Goal: Information Seeking & Learning: Check status

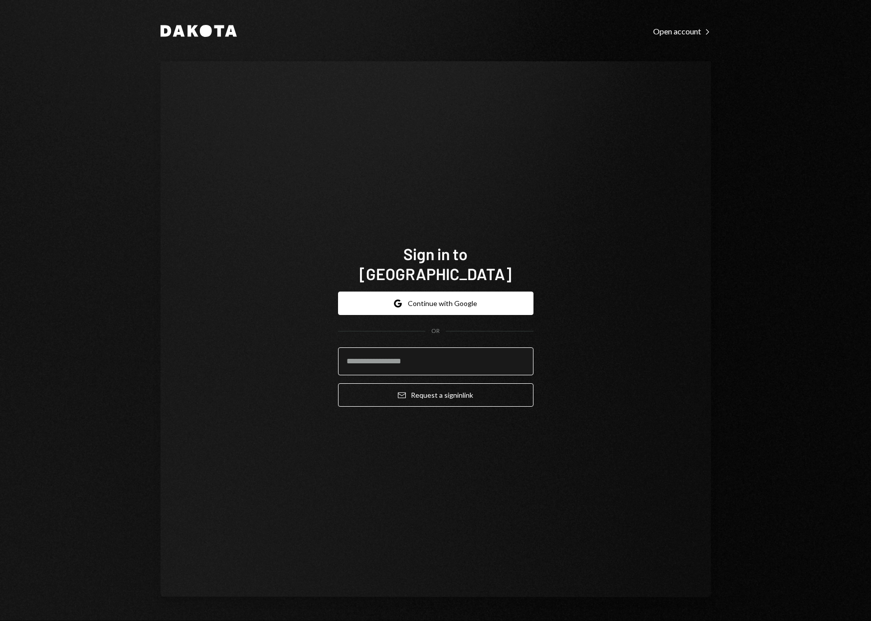
click at [394, 348] on input "email" at bounding box center [435, 362] width 195 height 28
type input "**********"
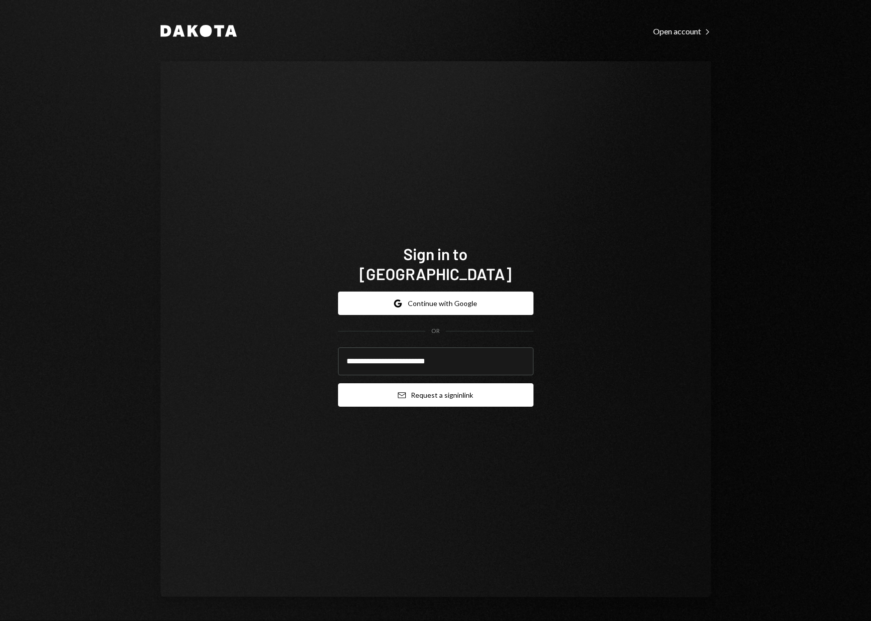
click at [379, 385] on button "Email Request a sign in link" at bounding box center [435, 394] width 195 height 23
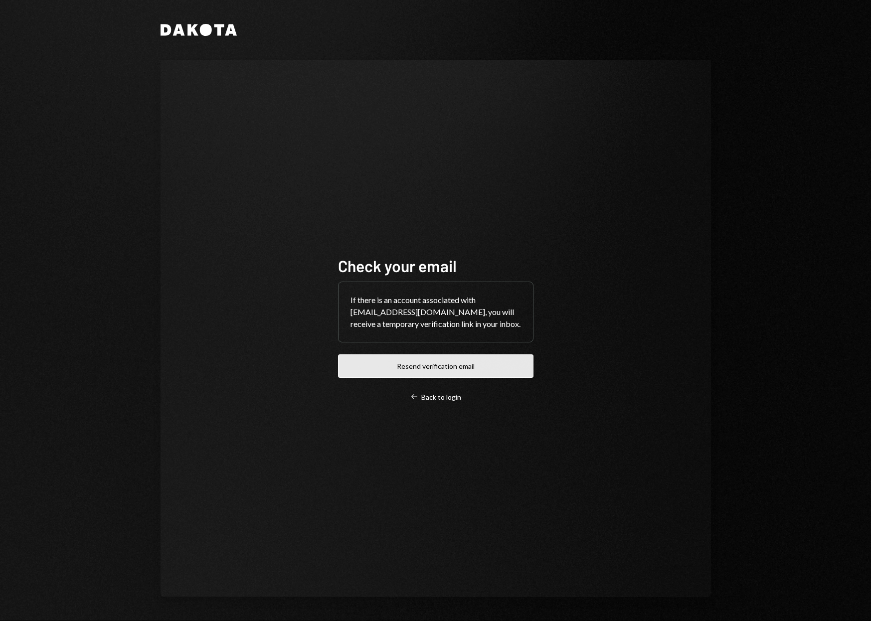
click at [440, 367] on button "Resend verification email" at bounding box center [435, 365] width 195 height 23
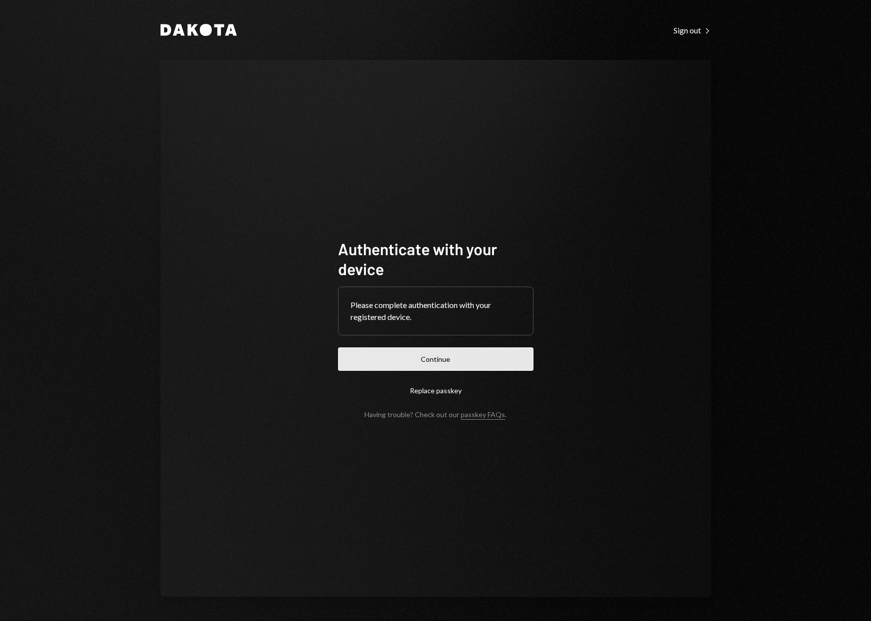
click at [432, 359] on button "Continue" at bounding box center [435, 359] width 195 height 23
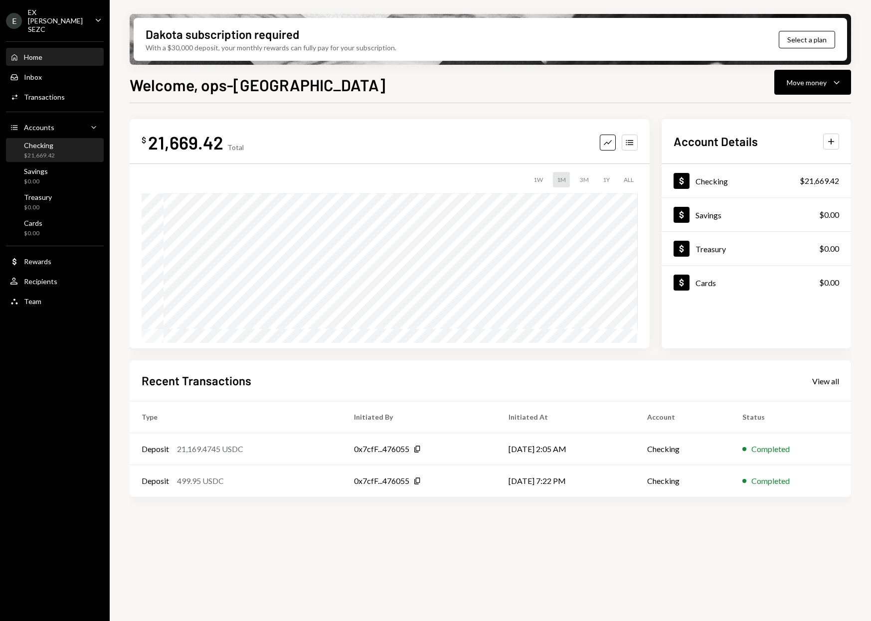
click at [39, 152] on div "$21,669.42" at bounding box center [39, 156] width 31 height 8
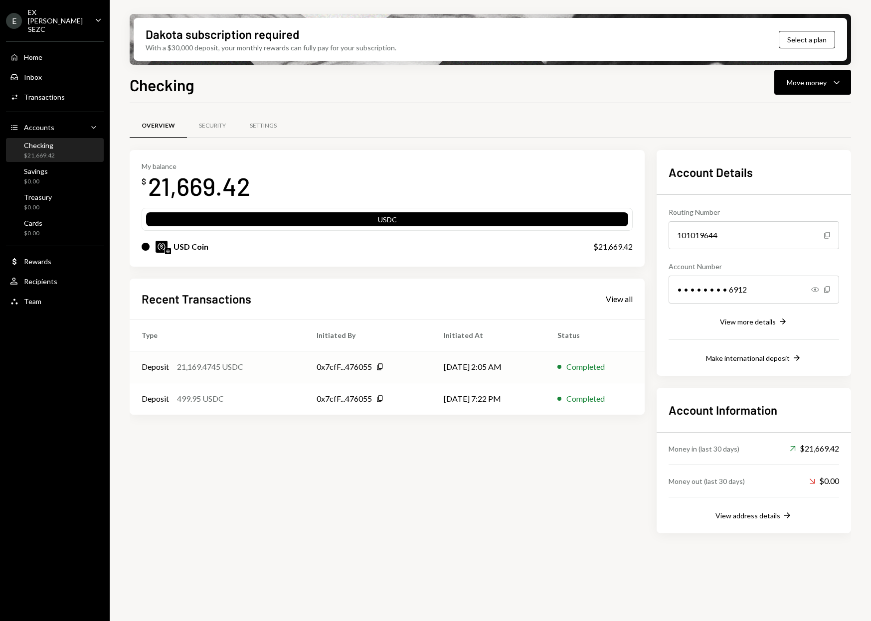
click at [473, 365] on td "[DATE] 2:05 AM" at bounding box center [489, 367] width 114 height 32
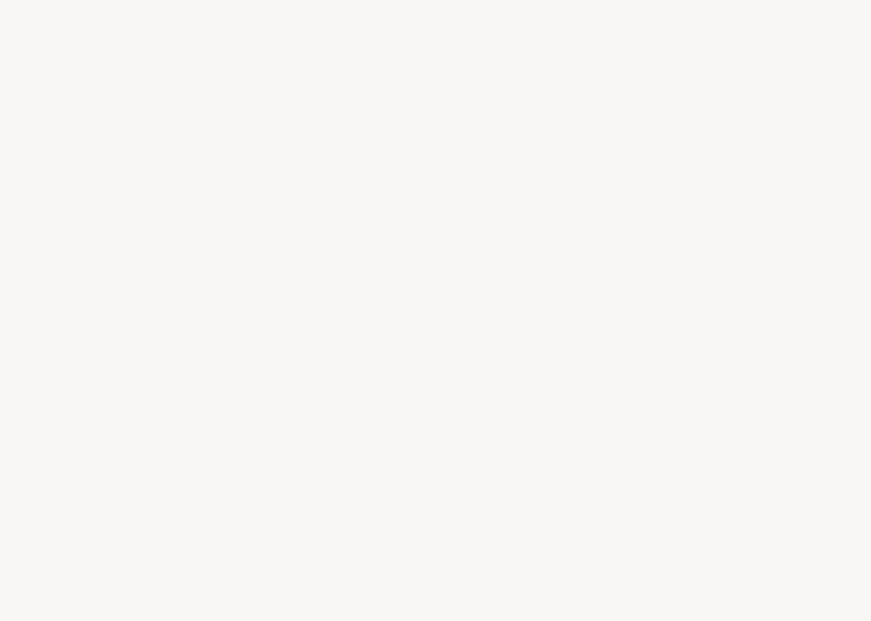
click at [473, 365] on div at bounding box center [435, 310] width 871 height 621
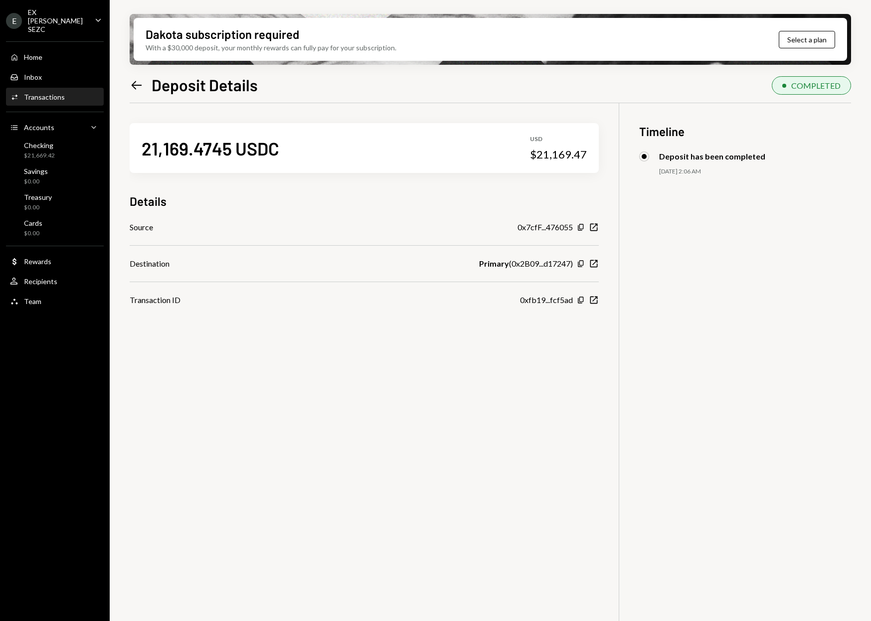
click at [474, 364] on div "21,169.4745 USDC USD $21,169.47 Details Source 0x7cfF...476055 Copy New Window …" at bounding box center [490, 413] width 721 height 621
click at [202, 147] on div "21,169.4745 USDC" at bounding box center [211, 148] width 138 height 22
click at [211, 146] on div "21,169.4745 USDC" at bounding box center [211, 148] width 138 height 22
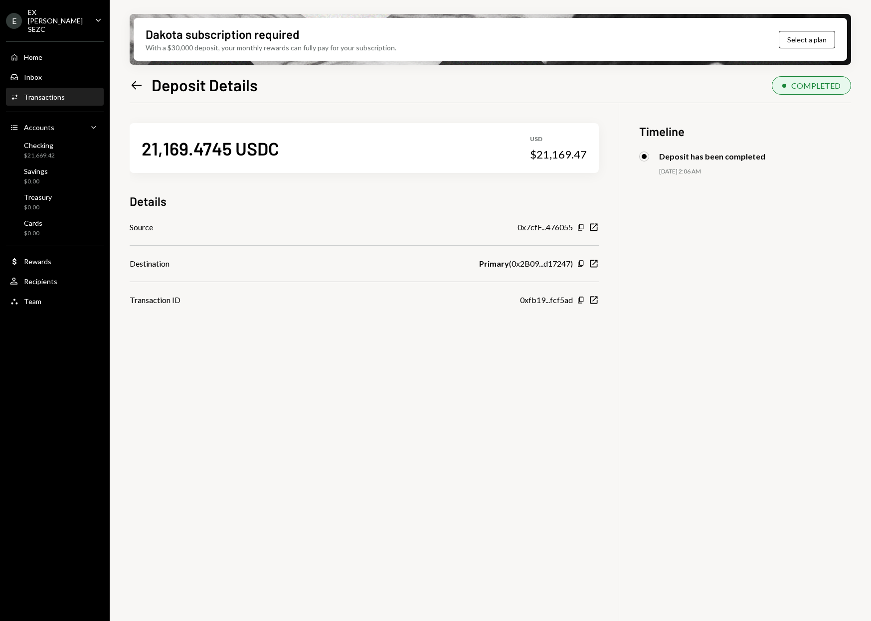
click at [131, 84] on icon "Left Arrow" at bounding box center [137, 85] width 14 height 14
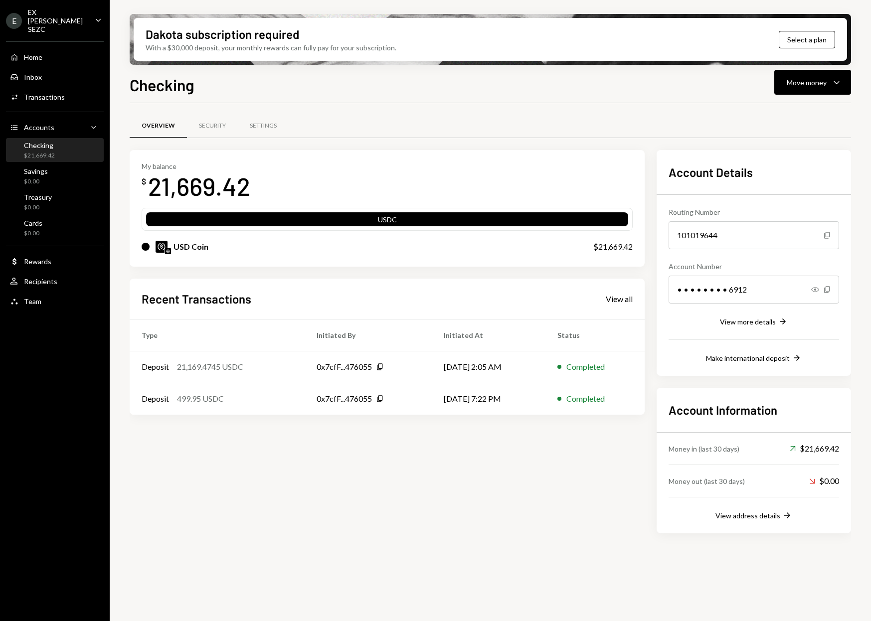
click at [180, 300] on h2 "Recent Transactions" at bounding box center [197, 299] width 110 height 16
click at [217, 302] on h2 "Recent Transactions" at bounding box center [197, 299] width 110 height 16
click at [189, 191] on div "21,669.42" at bounding box center [199, 186] width 102 height 31
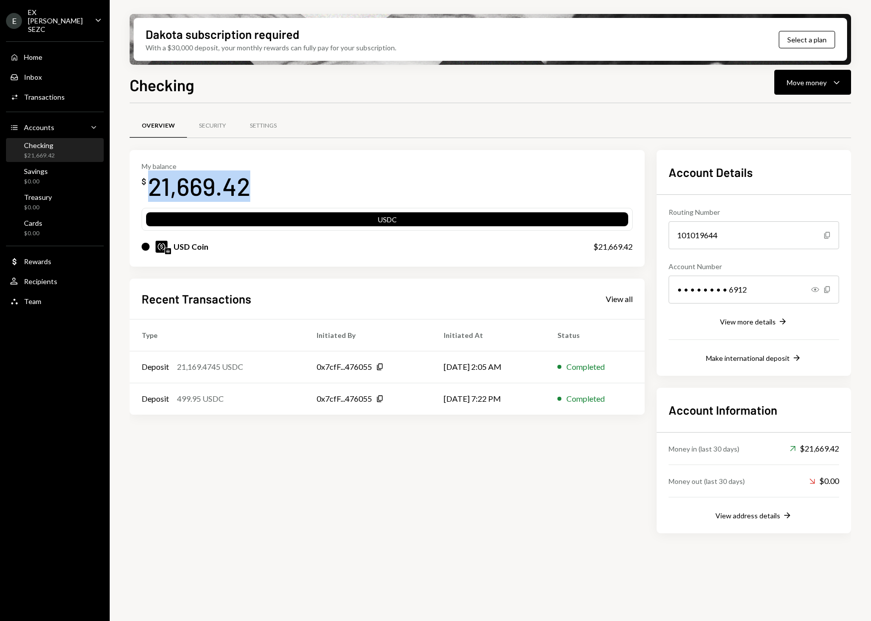
click at [189, 191] on div "21,669.42" at bounding box center [199, 186] width 102 height 31
click at [204, 186] on div "21,669.42" at bounding box center [199, 186] width 102 height 31
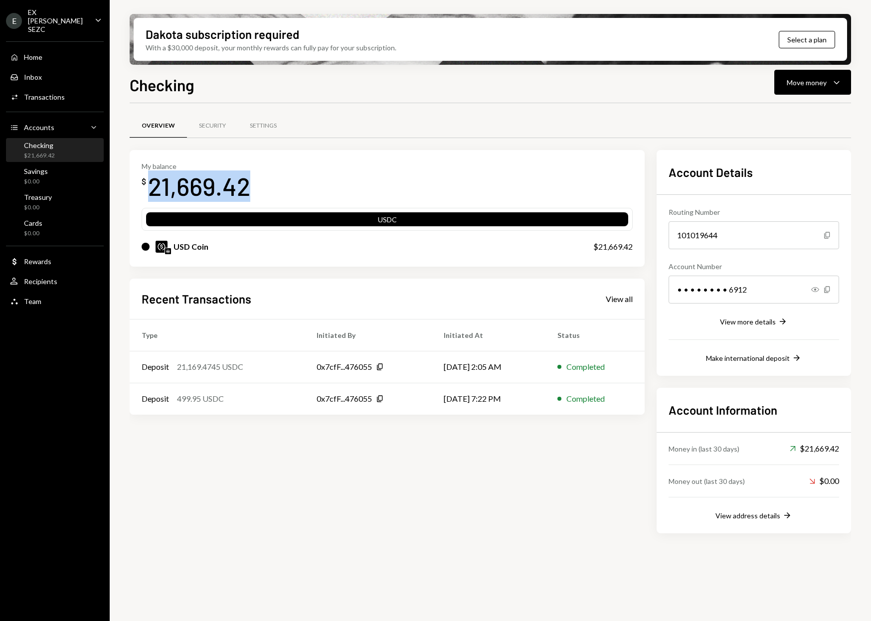
click at [223, 186] on div "21,669.42" at bounding box center [199, 186] width 102 height 31
click at [244, 185] on div "21,669.42" at bounding box center [199, 186] width 102 height 31
click at [236, 185] on div "21,669.42" at bounding box center [199, 186] width 102 height 31
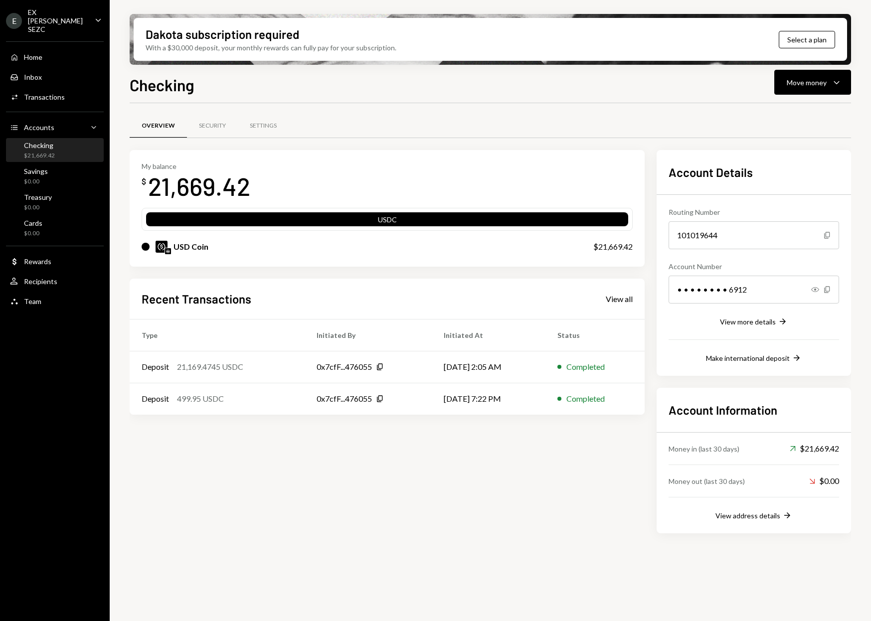
click at [230, 185] on div "21,669.42" at bounding box center [199, 186] width 102 height 31
click at [249, 188] on div "21,669.42" at bounding box center [199, 186] width 102 height 31
click at [35, 53] on div "Home" at bounding box center [33, 57] width 18 height 8
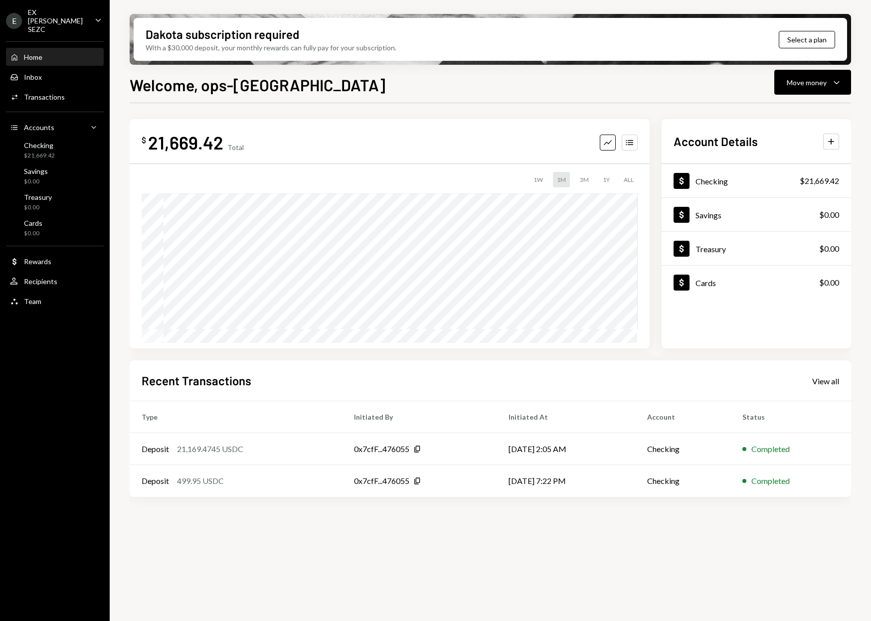
click at [178, 147] on div "21,669.42" at bounding box center [185, 142] width 75 height 22
click at [205, 148] on div "21,669.42" at bounding box center [185, 142] width 75 height 22
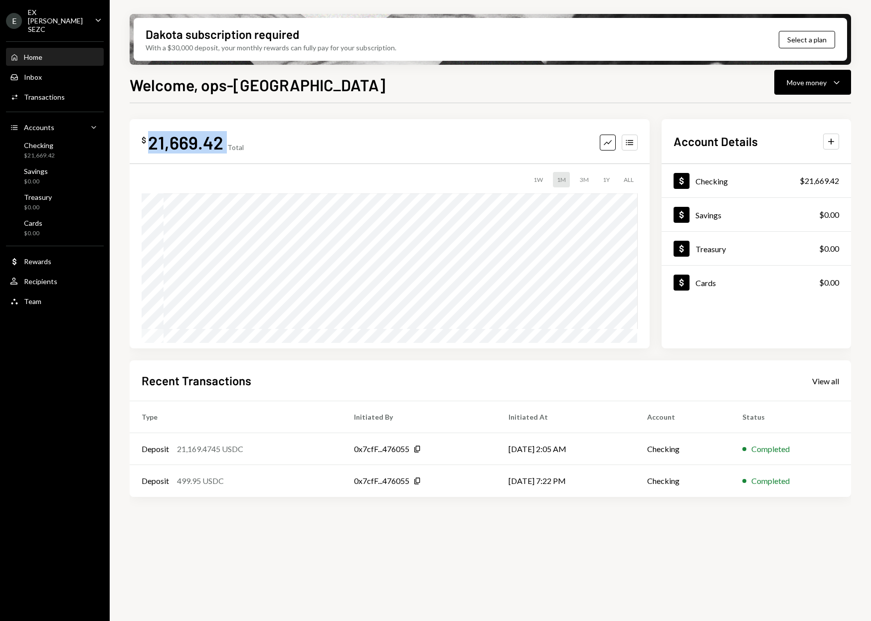
click at [205, 148] on div "21,669.42" at bounding box center [185, 142] width 75 height 22
click at [231, 83] on h1 "Welcome, ops-[GEOGRAPHIC_DATA]" at bounding box center [258, 85] width 256 height 20
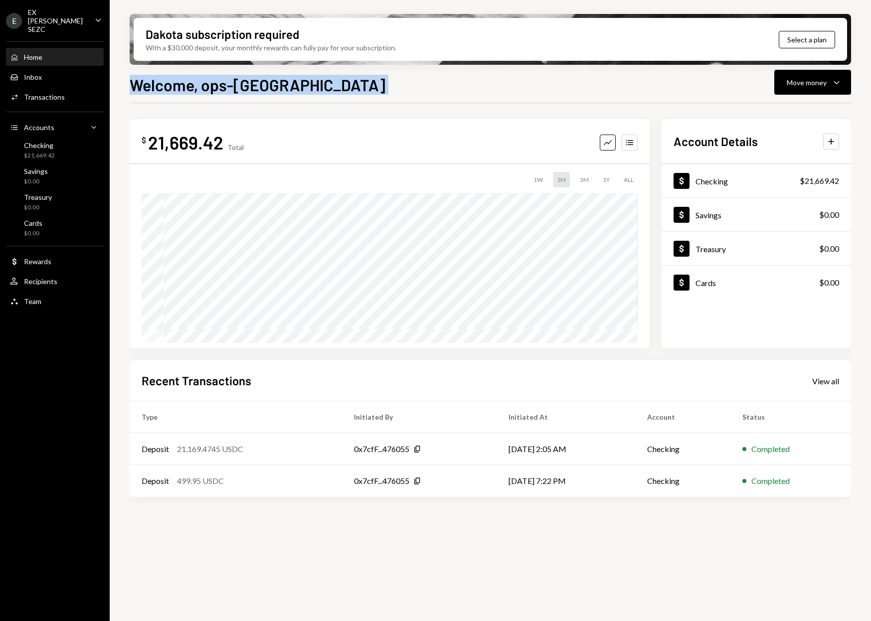
click at [231, 83] on h1 "Welcome, ops-[GEOGRAPHIC_DATA]" at bounding box center [258, 85] width 256 height 20
click at [243, 85] on h1 "Welcome, ops-[GEOGRAPHIC_DATA]" at bounding box center [258, 85] width 256 height 20
click at [179, 141] on div "21,669.42" at bounding box center [185, 142] width 75 height 22
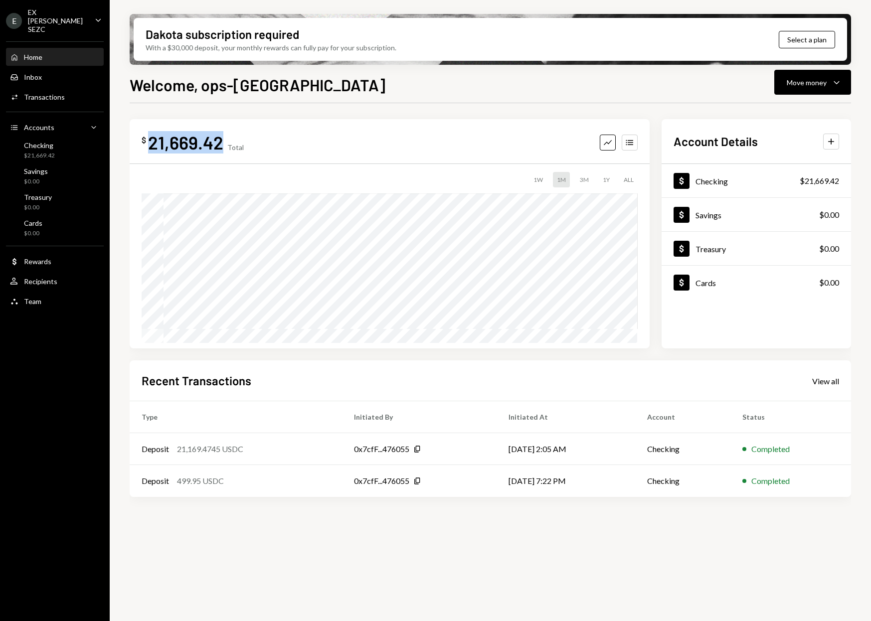
click at [179, 141] on div "21,669.42" at bounding box center [185, 142] width 75 height 22
click at [184, 139] on div "21,669.42" at bounding box center [185, 142] width 75 height 22
click at [175, 142] on div "21,669.42" at bounding box center [185, 142] width 75 height 22
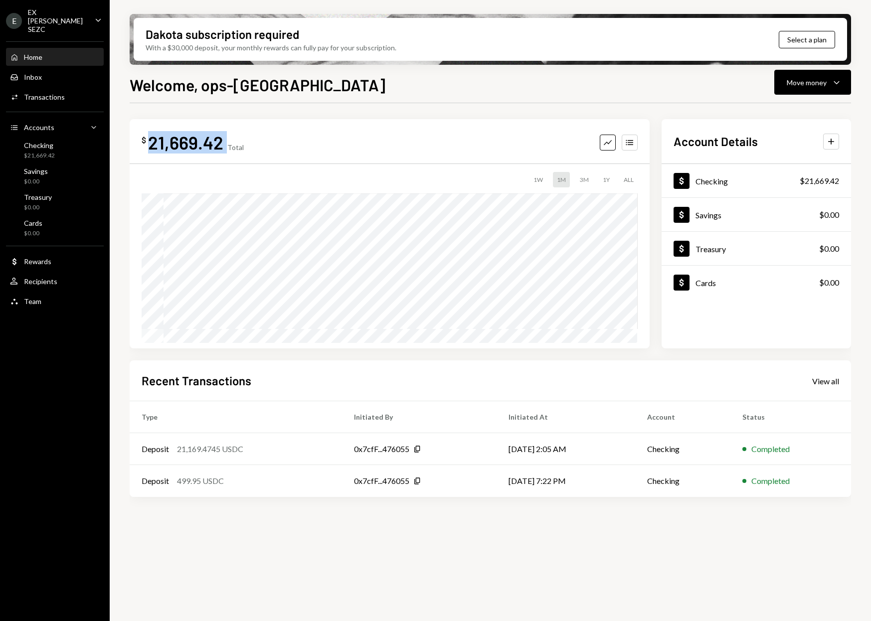
click at [175, 142] on div "21,669.42" at bounding box center [185, 142] width 75 height 22
click at [186, 142] on div "21,669.42" at bounding box center [185, 142] width 75 height 22
click at [44, 193] on div "Treasury $0.00" at bounding box center [38, 202] width 28 height 19
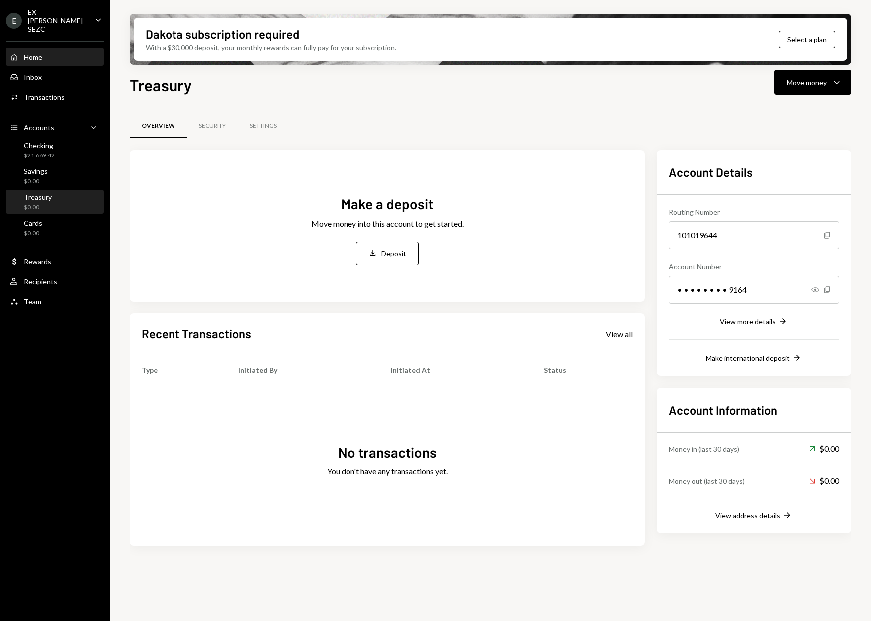
click at [45, 53] on div "Home Home" at bounding box center [55, 57] width 90 height 9
